Goal: Task Accomplishment & Management: Manage account settings

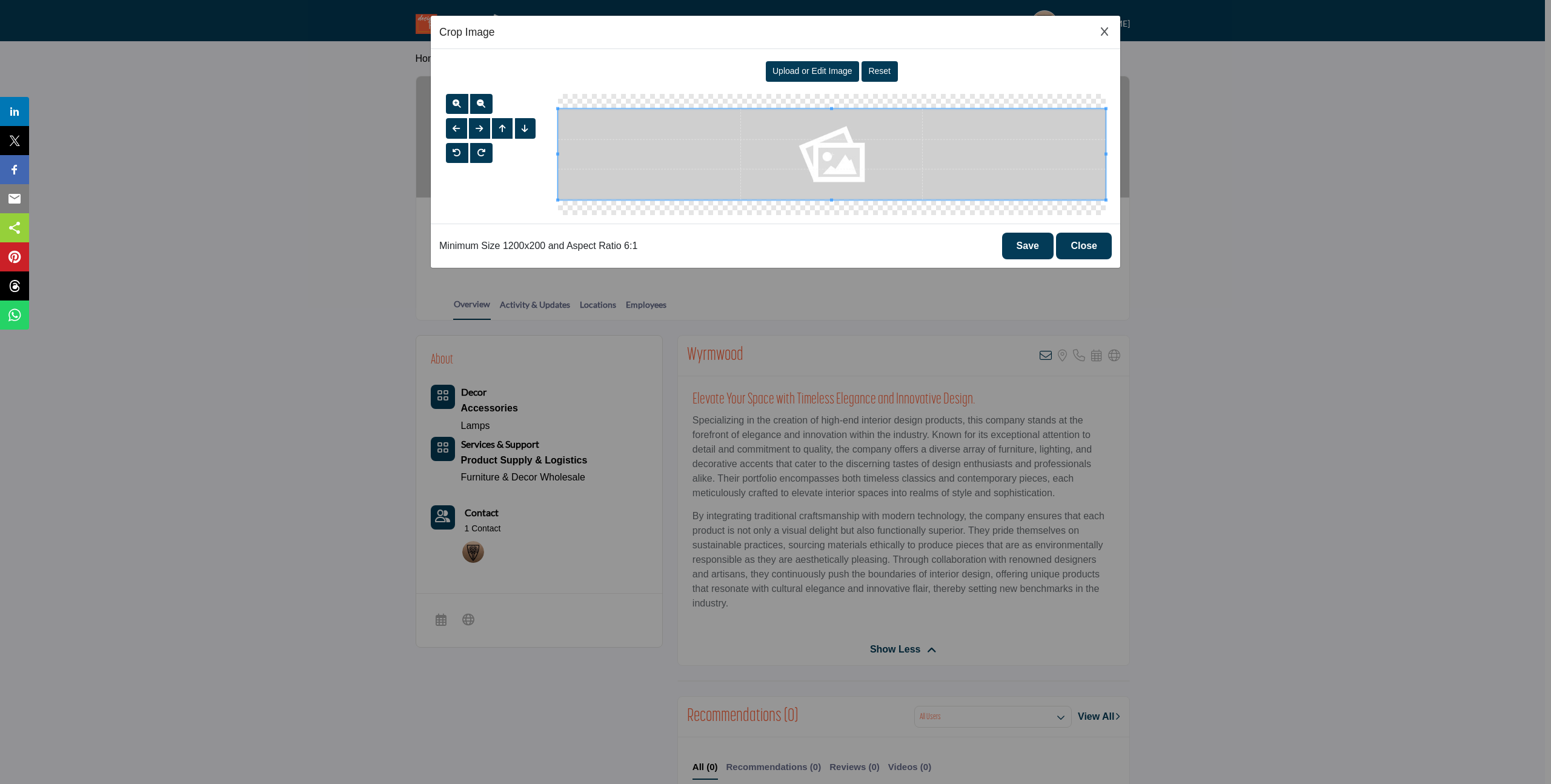
click at [813, 73] on span "Upload or Edit Image" at bounding box center [813, 71] width 80 height 10
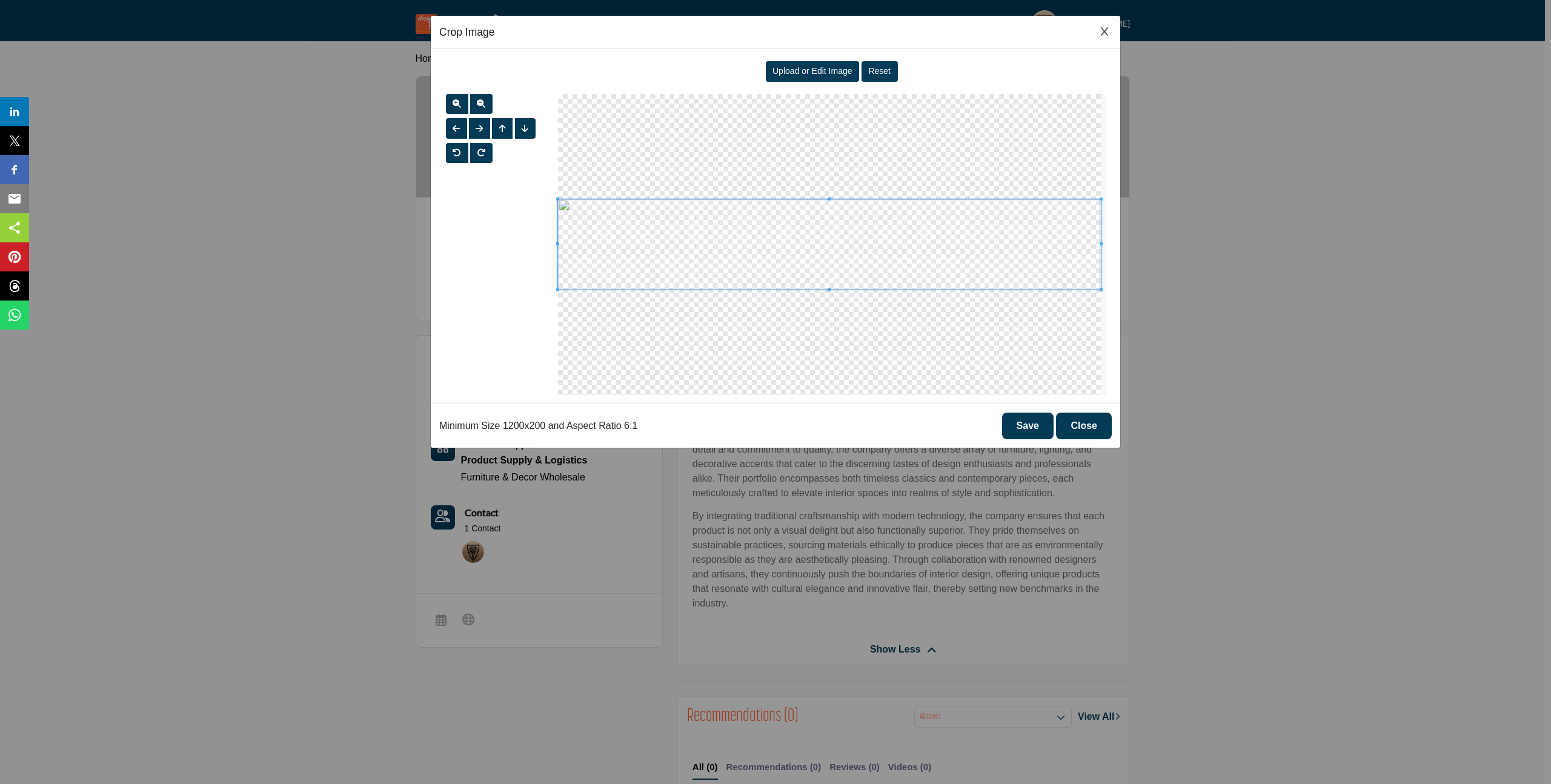
click at [1026, 435] on button "Save" at bounding box center [1028, 426] width 52 height 27
